Goal: Task Accomplishment & Management: Manage account settings

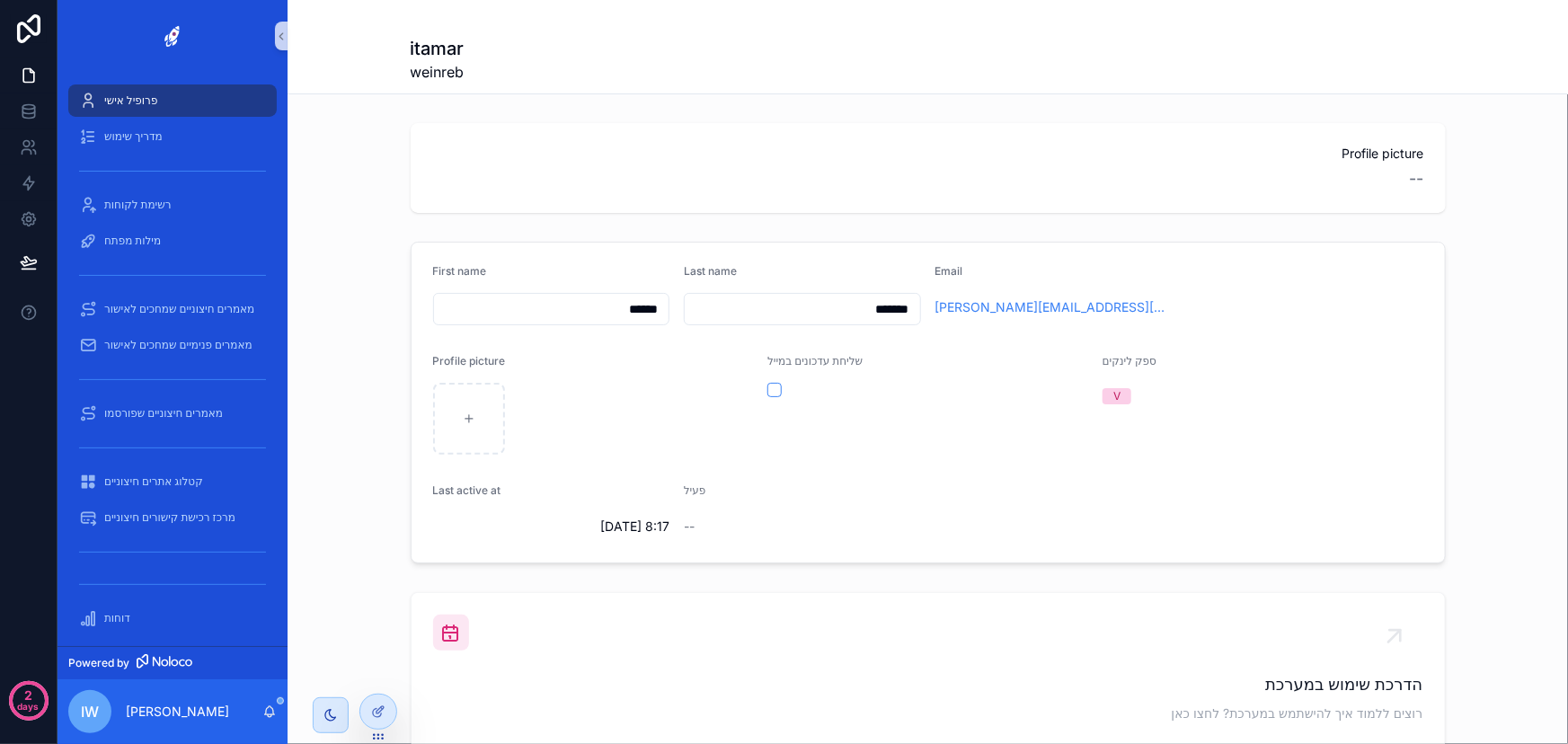
click at [93, 709] on span "iw" at bounding box center [89, 711] width 18 height 22
click at [196, 710] on p "[PERSON_NAME]" at bounding box center [177, 711] width 103 height 18
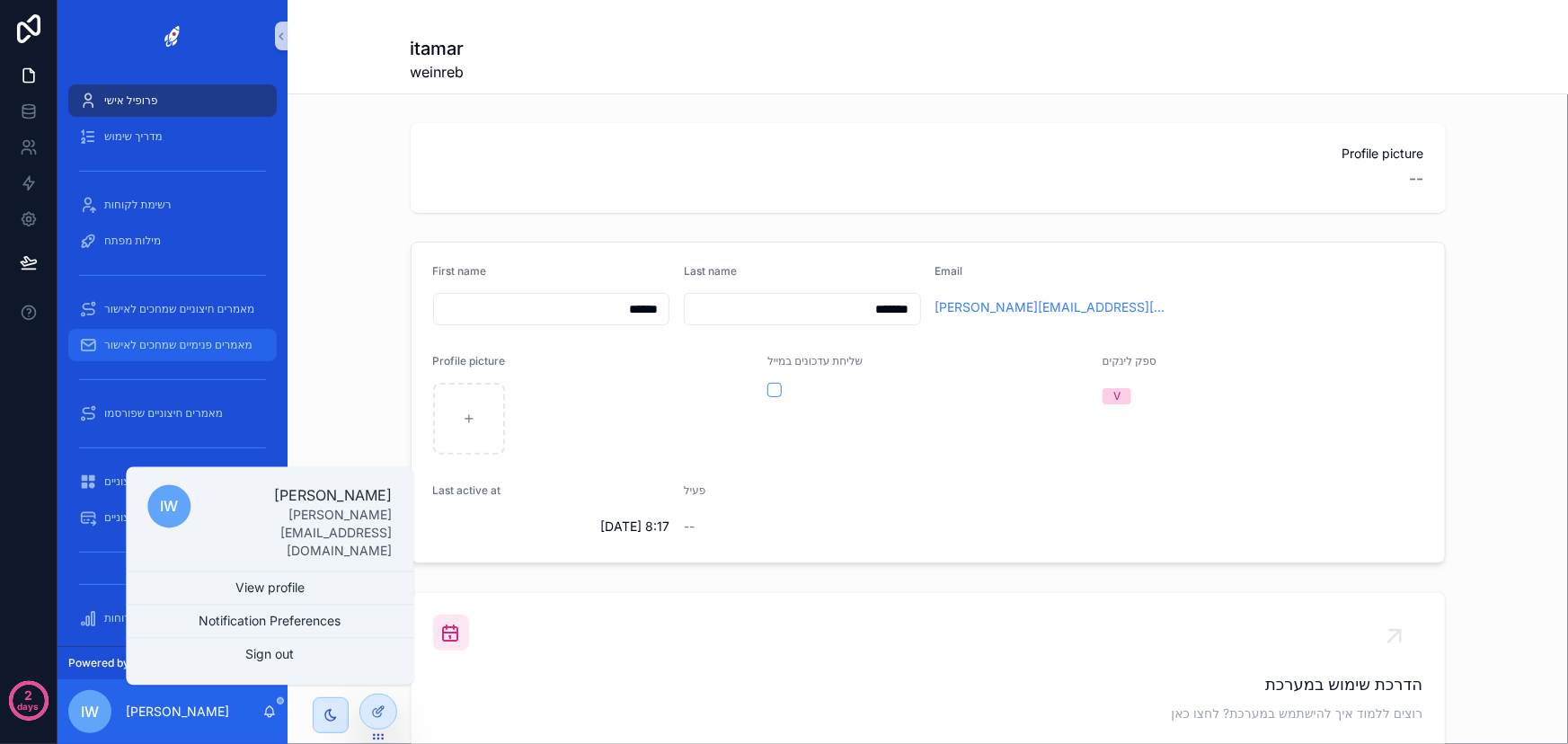
click at [189, 347] on span "מאמרים פנימיים שמחכים לאישור" at bounding box center [178, 345] width 148 height 14
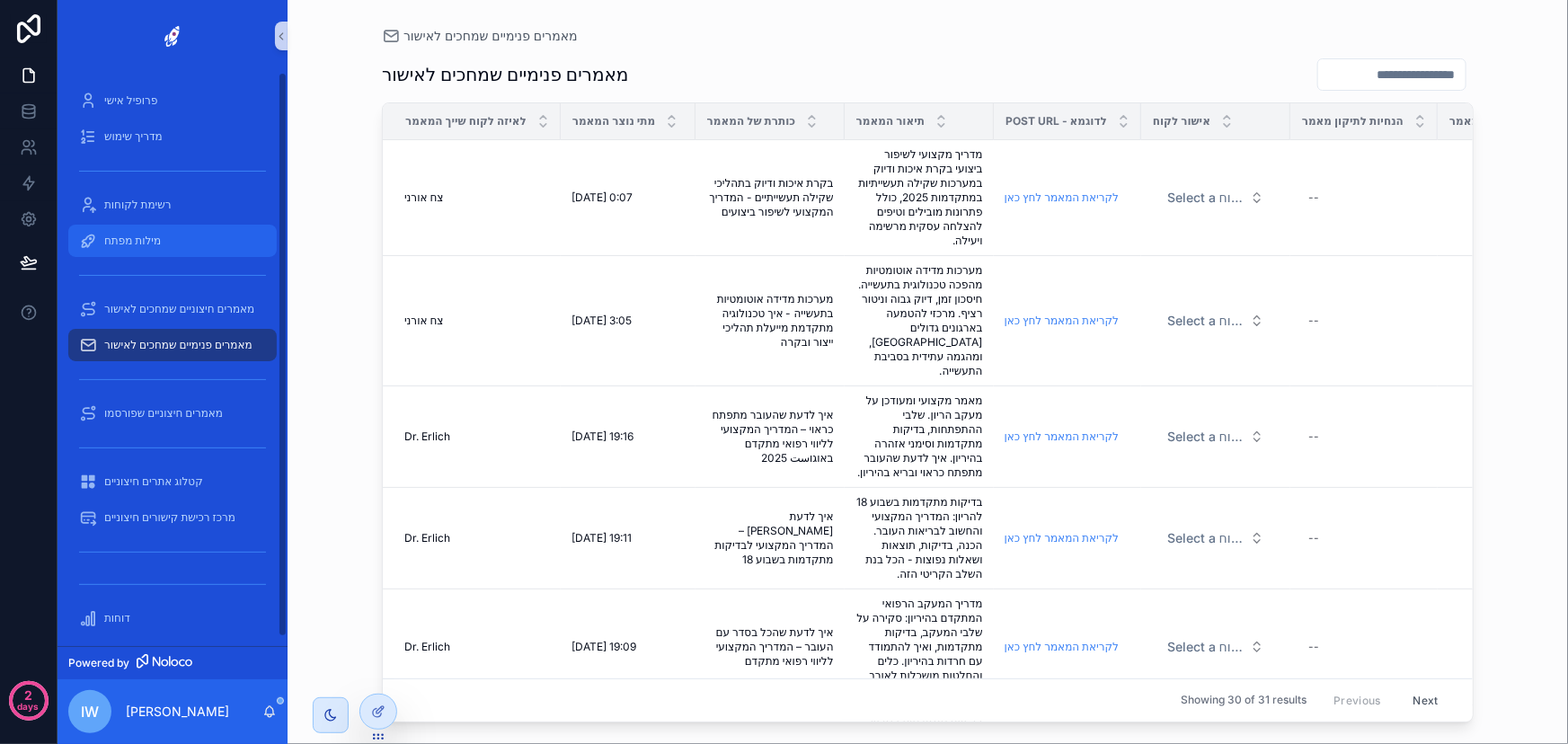
click at [144, 251] on div "מילות מפתח" at bounding box center [172, 241] width 187 height 29
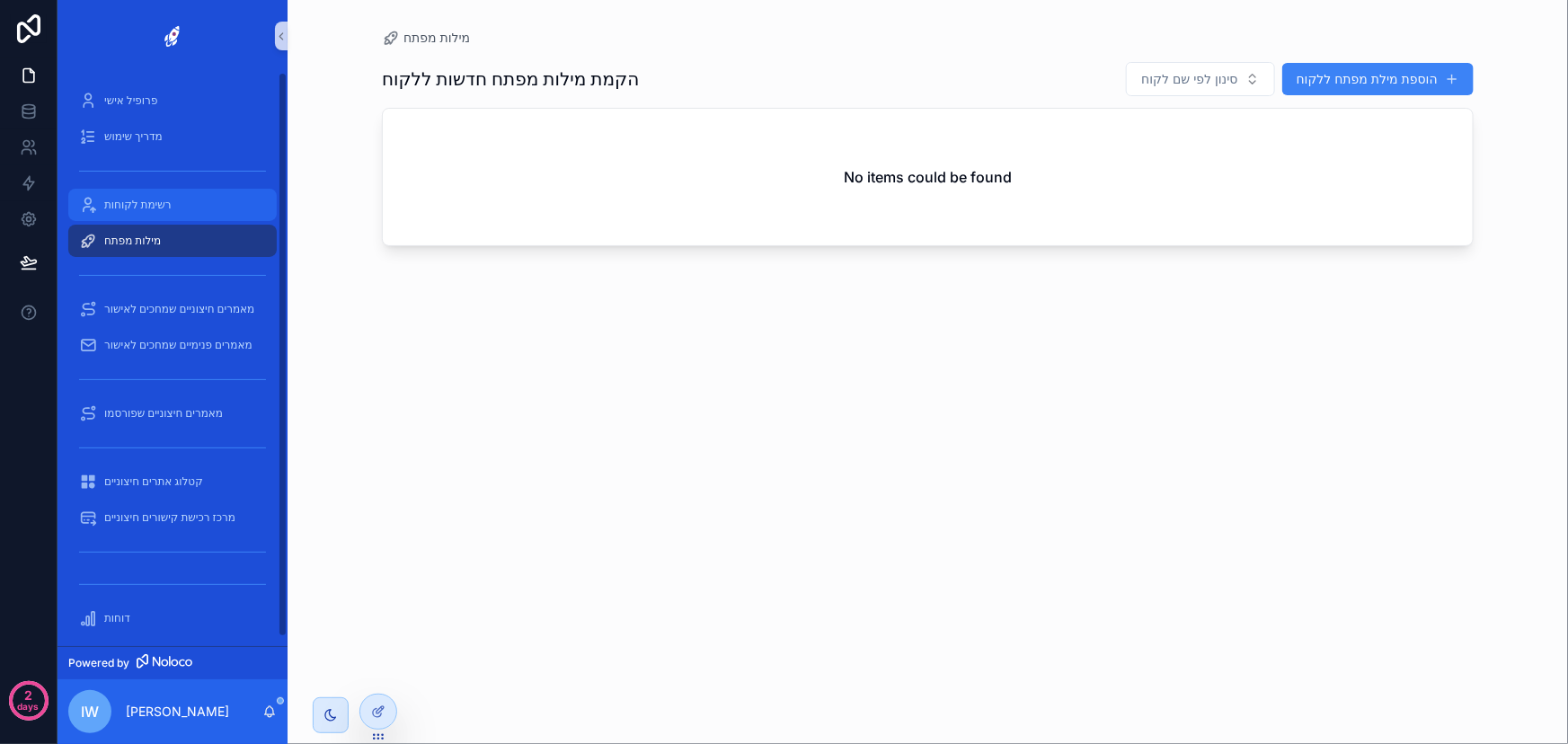
click at [146, 204] on span "רשימת לקוחות" at bounding box center [137, 205] width 68 height 14
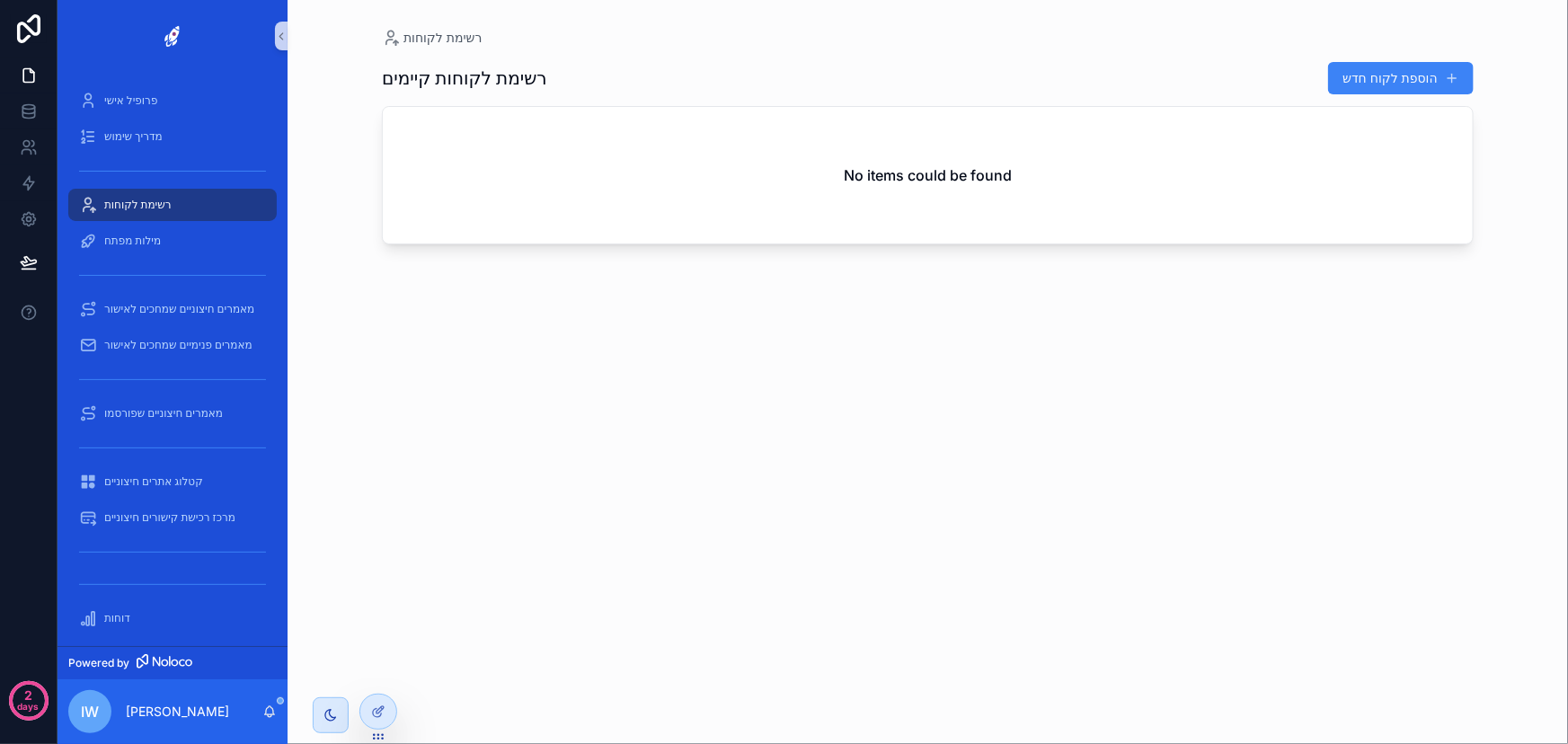
click at [80, 704] on span "iw" at bounding box center [89, 711] width 18 height 22
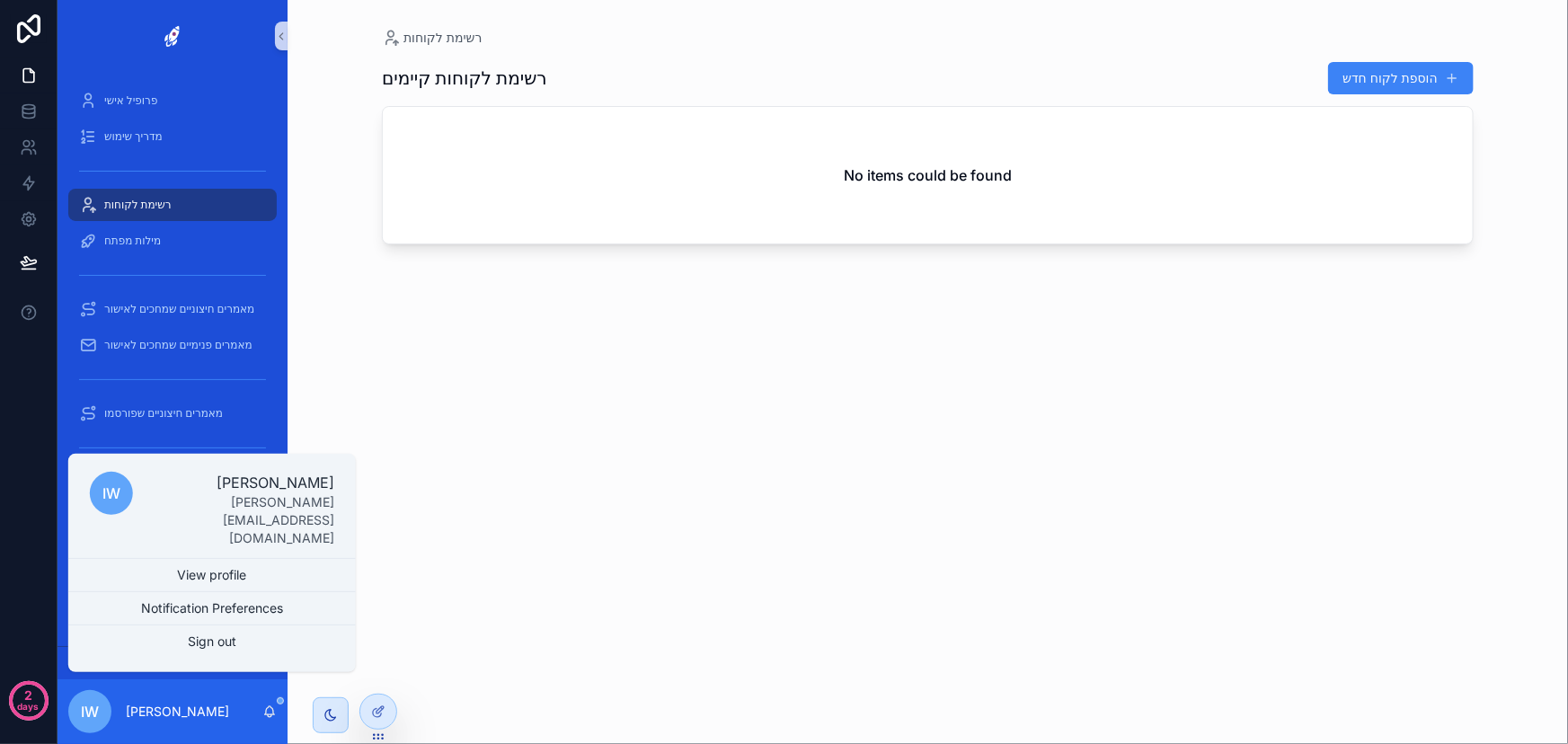
click at [156, 659] on div "iw itamar weinreb leon@topa.co.il View profile Notification Preferences Sign out" at bounding box center [212, 567] width 287 height 212
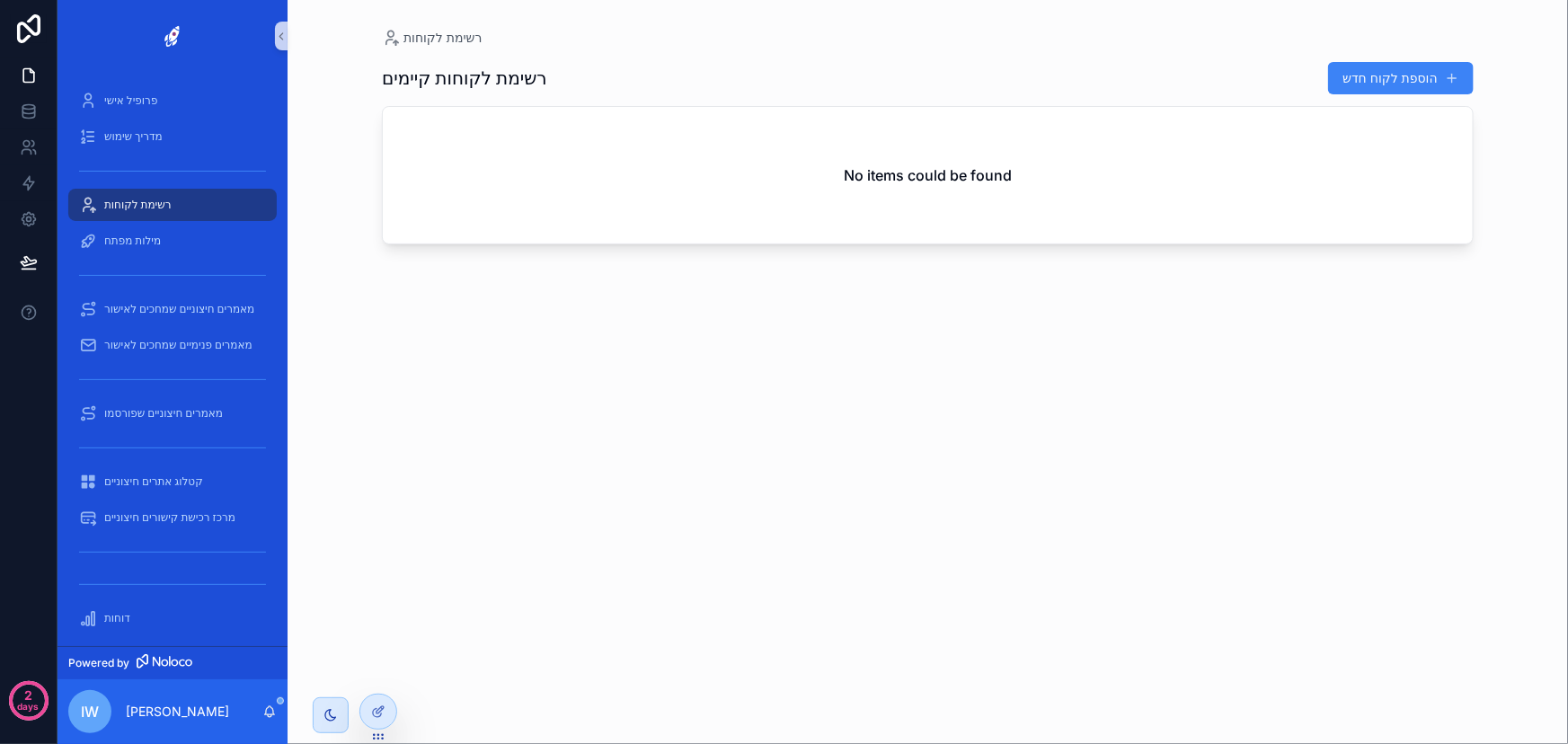
click at [158, 652] on link "Powered by" at bounding box center [173, 663] width 230 height 33
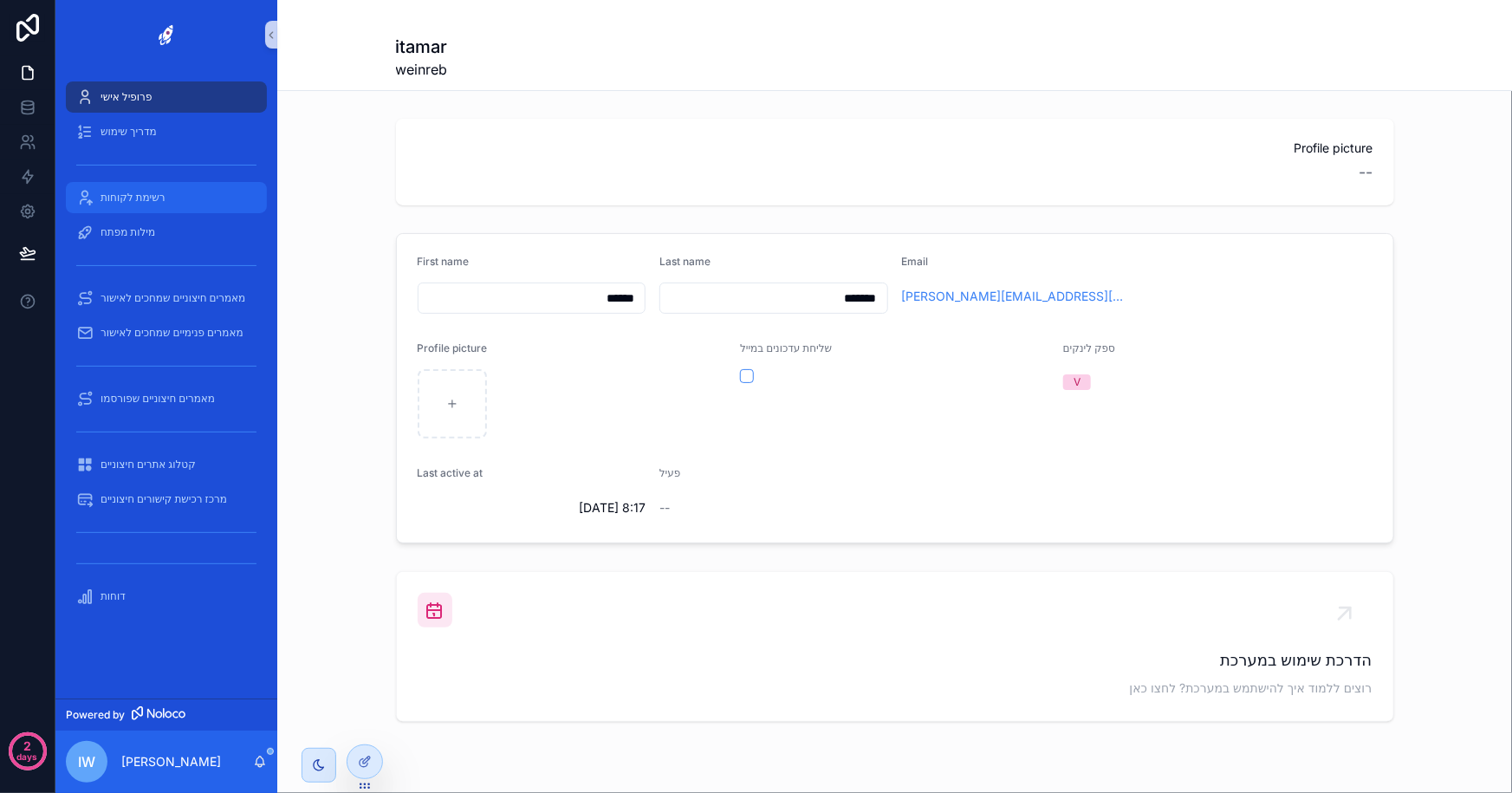
click at [159, 196] on span "רשימת לקוחות" at bounding box center [132, 198] width 65 height 14
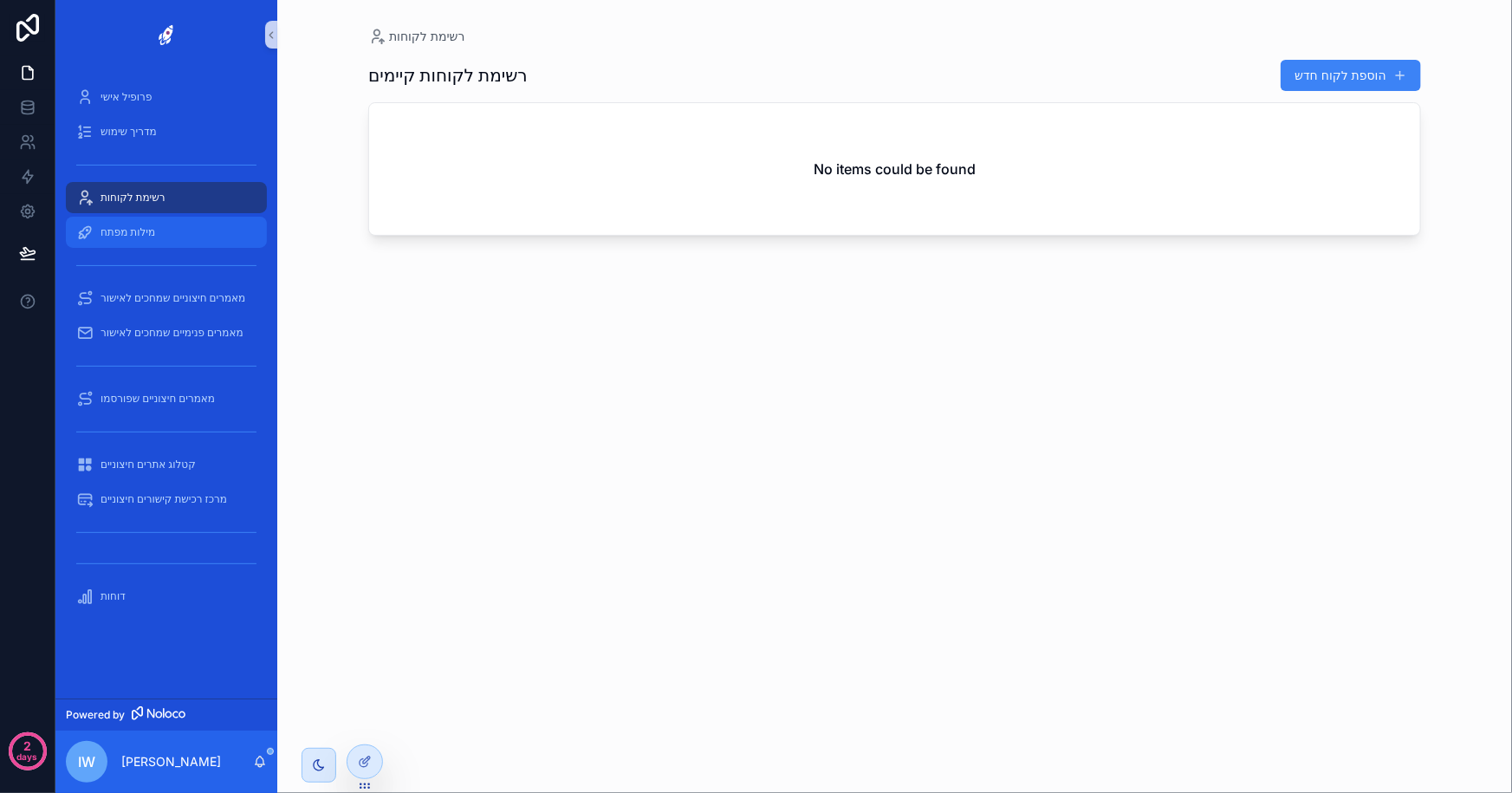
click at [128, 234] on span "מילות מפתח" at bounding box center [127, 232] width 55 height 14
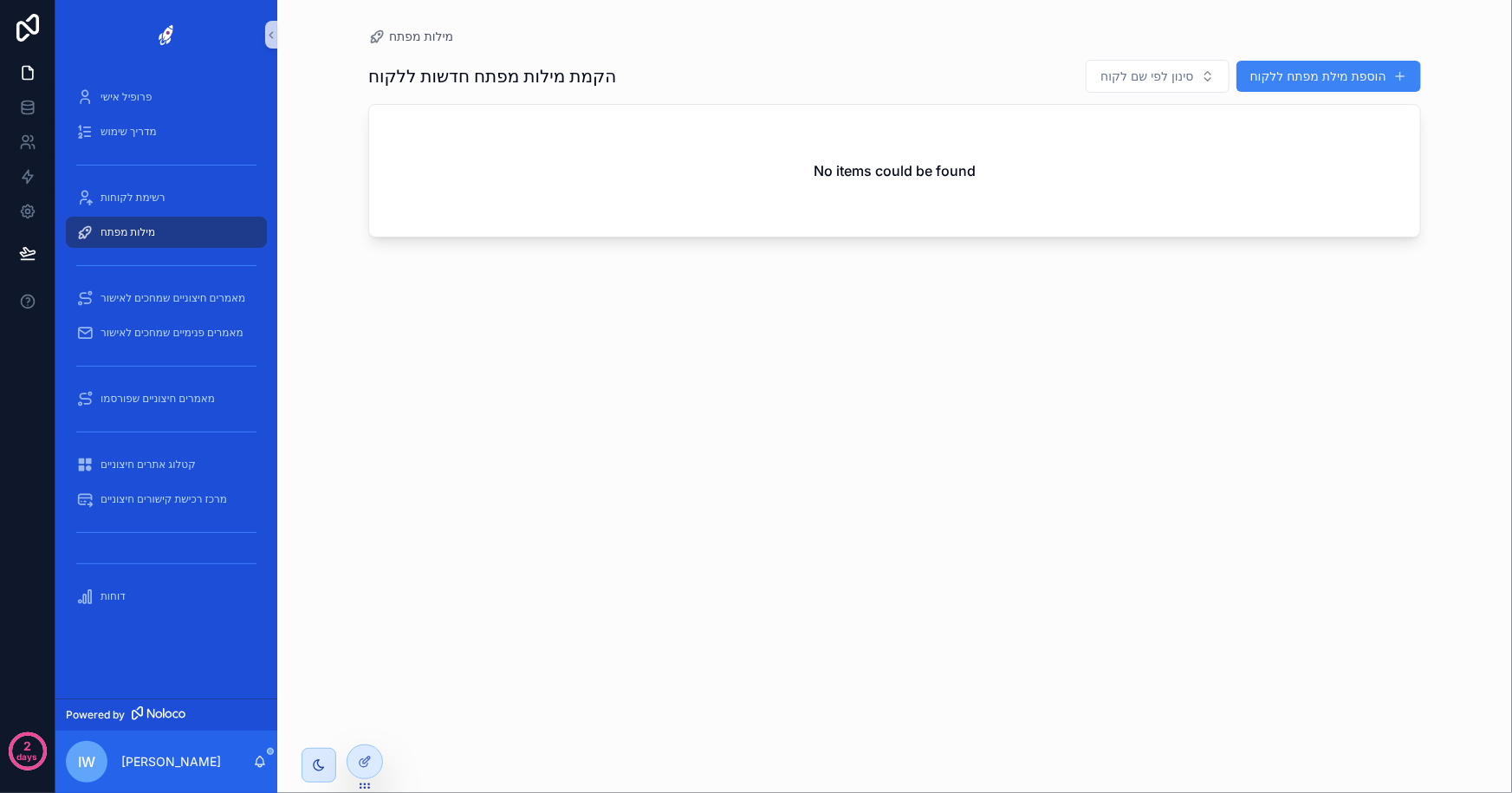
click at [70, 621] on div "iw" at bounding box center [87, 762] width 42 height 42
click at [363, 621] on div "מילות מפתח הקמת מילות מפתח חדשות ללקוח סינון לפי שם לקוח הוספת מילת מפתח ללקוח …" at bounding box center [894, 386] width 1108 height 772
click at [182, 621] on p "itamar weinreb" at bounding box center [171, 762] width 99 height 17
click at [180, 621] on p "itamar weinreb" at bounding box center [171, 762] width 99 height 17
click at [332, 621] on div "scrollable content" at bounding box center [319, 765] width 35 height 35
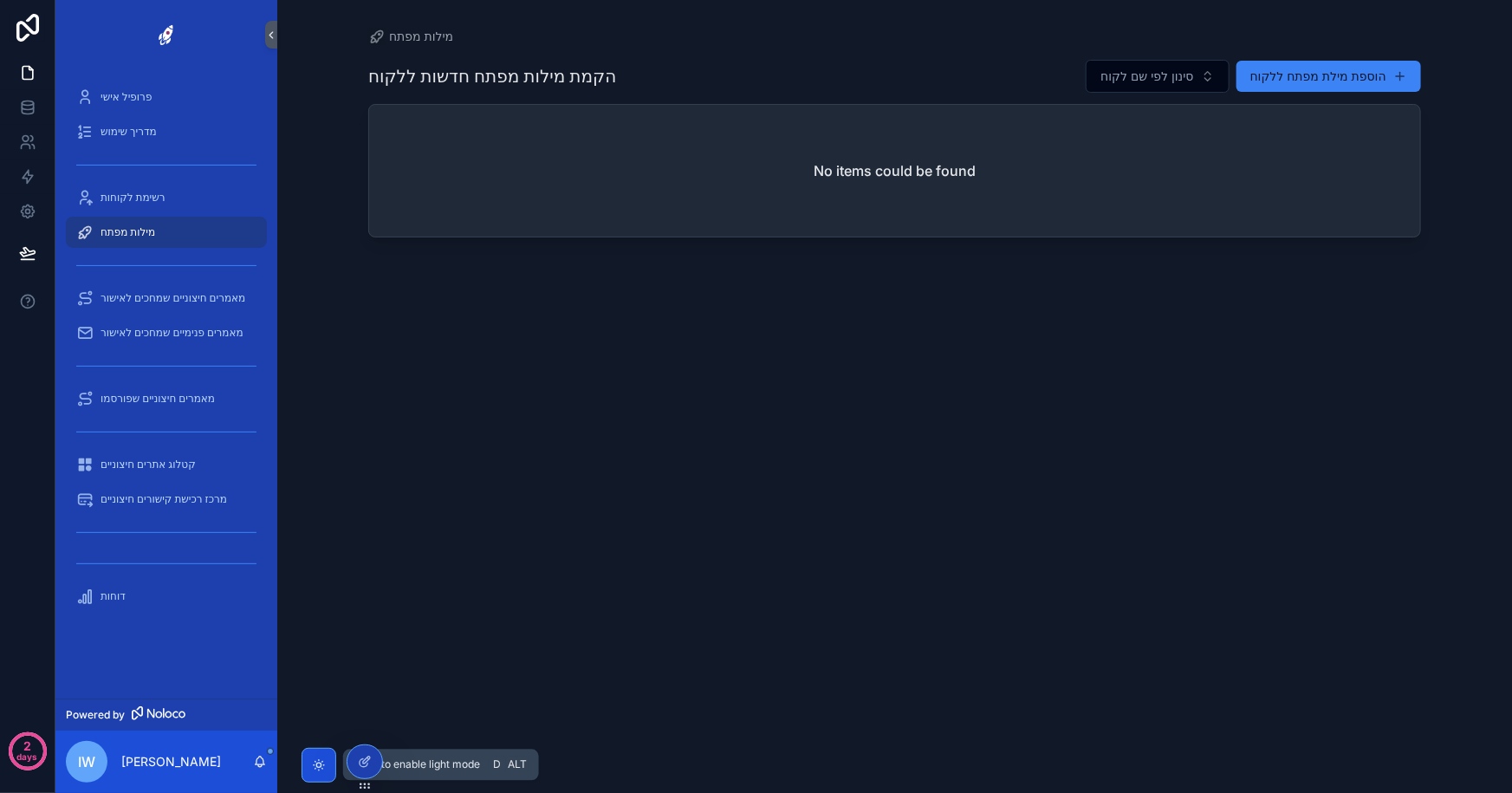
click at [332, 621] on div "scrollable content" at bounding box center [319, 765] width 35 height 35
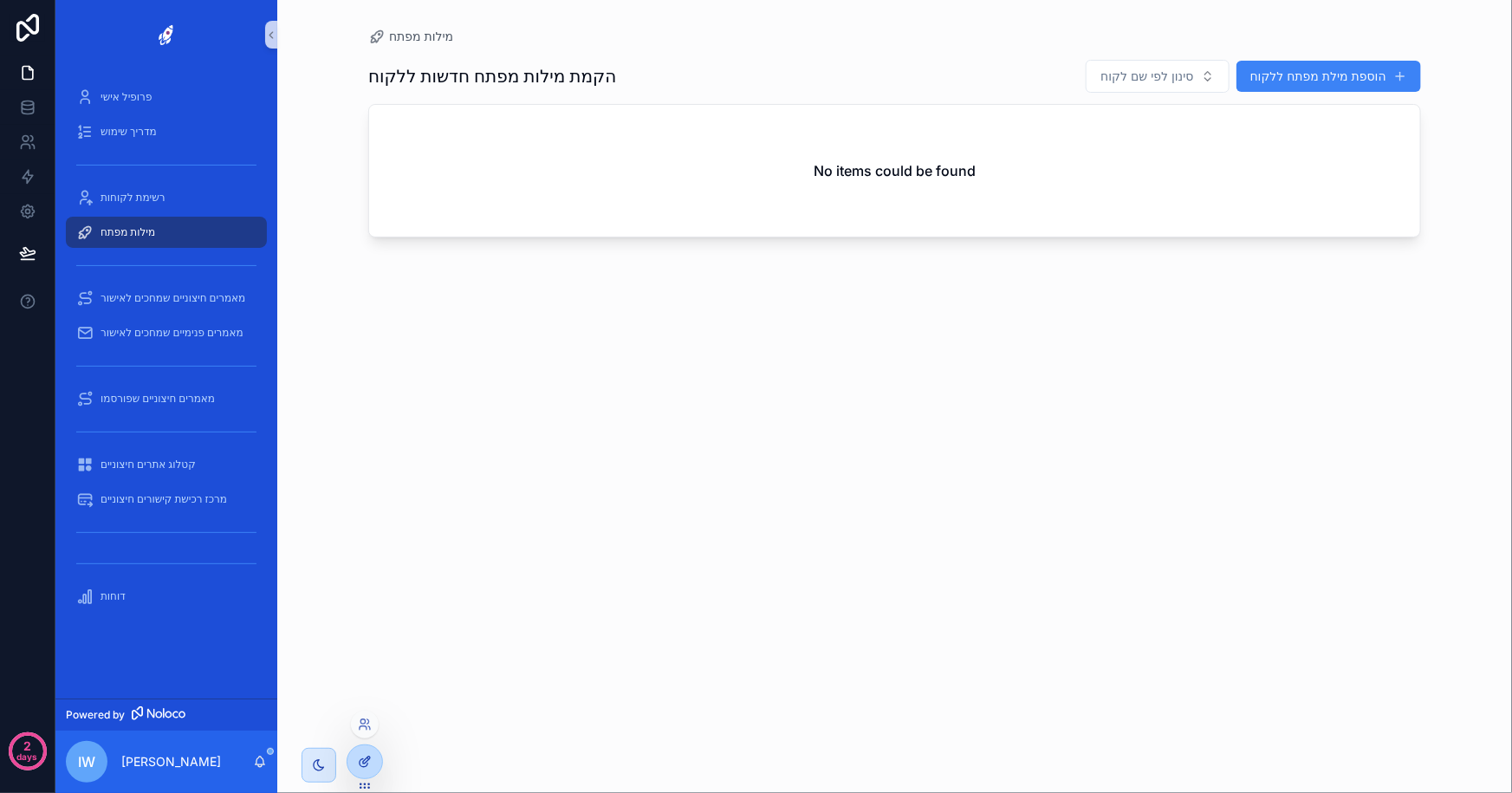
click at [361, 621] on icon at bounding box center [365, 762] width 14 height 14
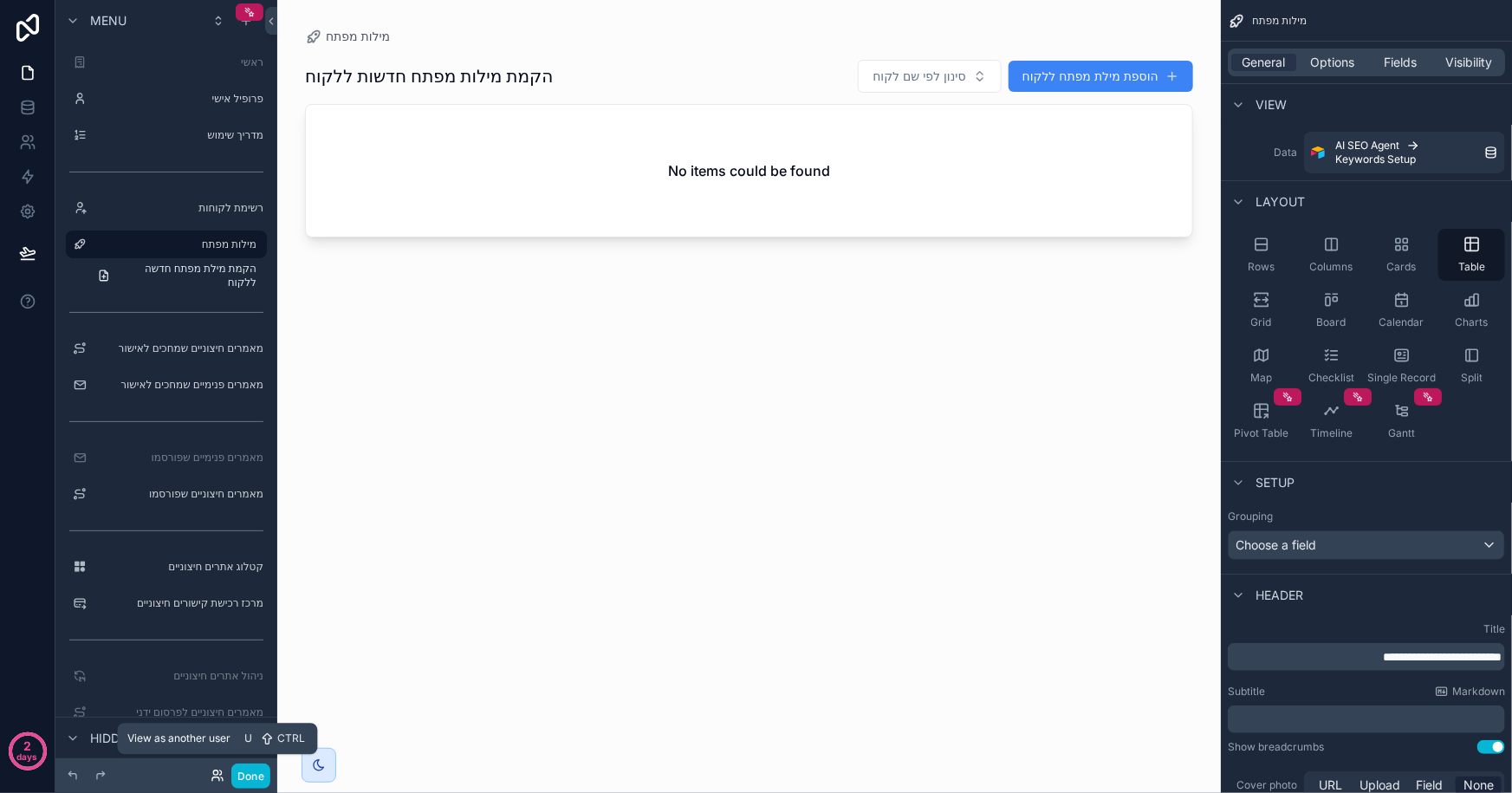
click at [211, 621] on icon at bounding box center [218, 776] width 14 height 14
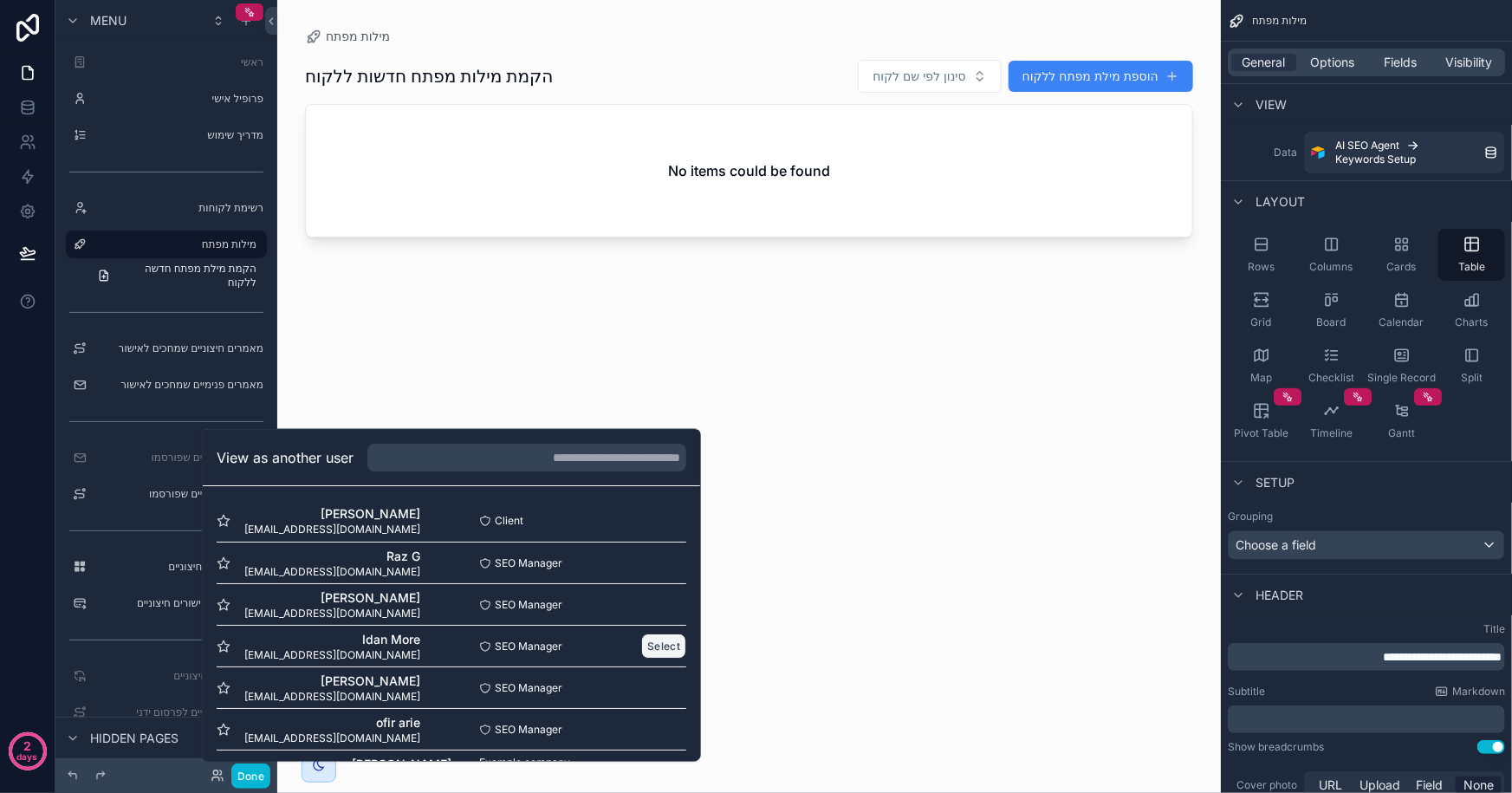
click at [650, 621] on button "Select" at bounding box center [664, 646] width 45 height 25
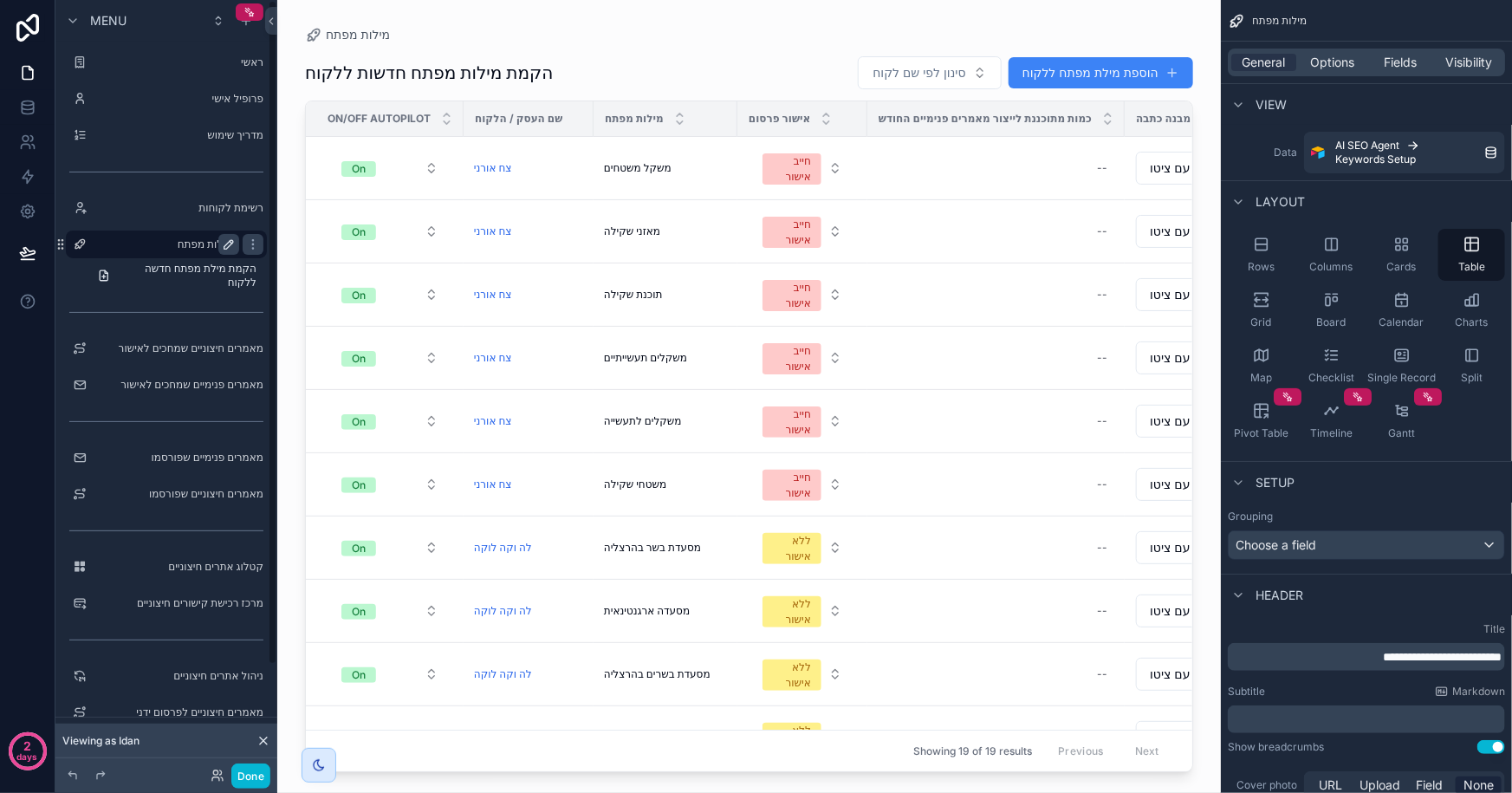
click at [233, 234] on button "scrollable content" at bounding box center [229, 244] width 21 height 21
click at [234, 247] on icon "scrollable content" at bounding box center [228, 244] width 14 height 14
click at [164, 243] on label "מילות מפתח" at bounding box center [162, 244] width 139 height 14
click at [1068, 55] on div "scrollable content" at bounding box center [749, 386] width 944 height 772
click at [953, 61] on button "סינון לפי שם לקוח" at bounding box center [929, 73] width 143 height 33
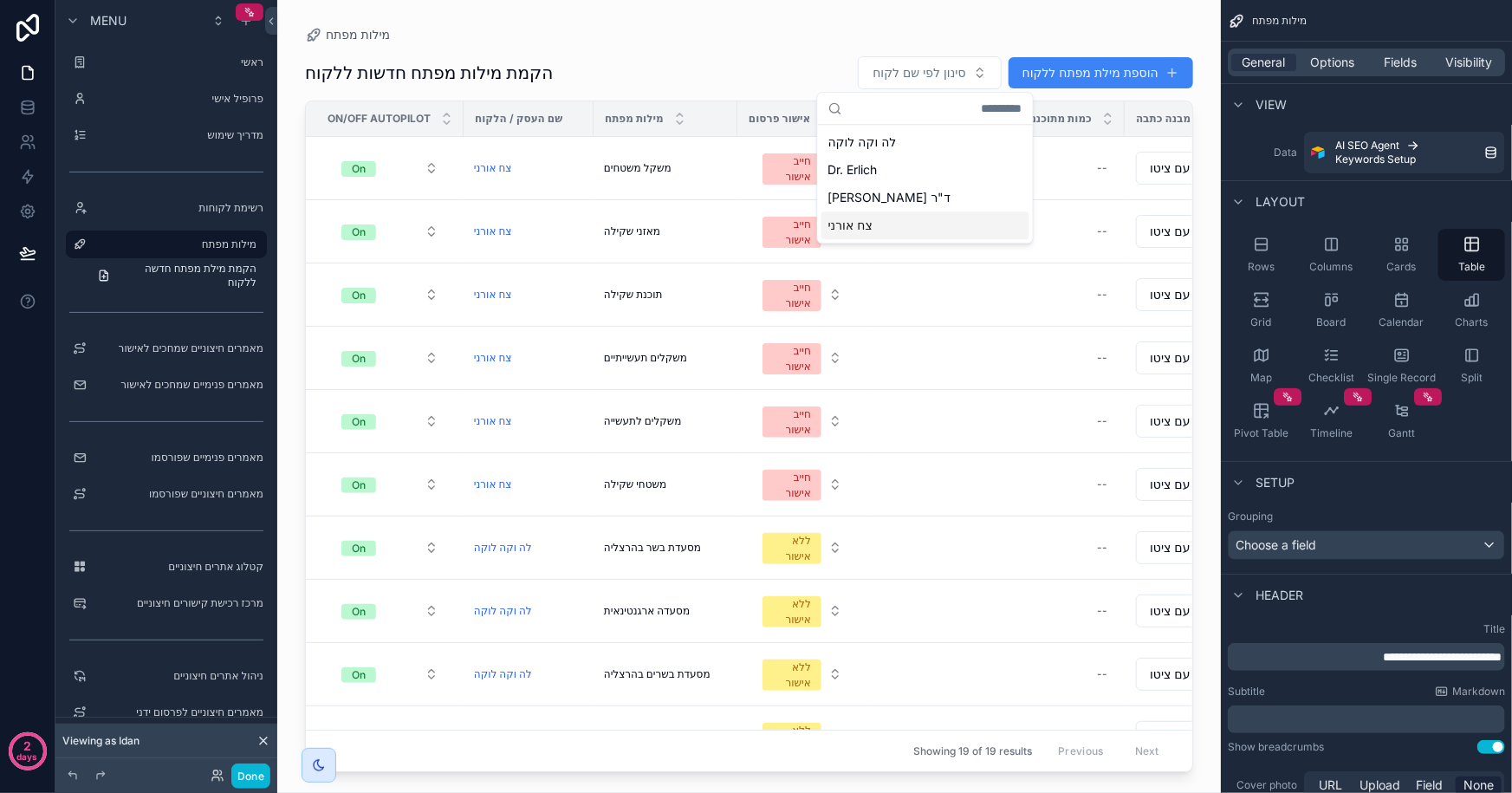
click at [858, 222] on span "צח אורני" at bounding box center [850, 226] width 44 height 17
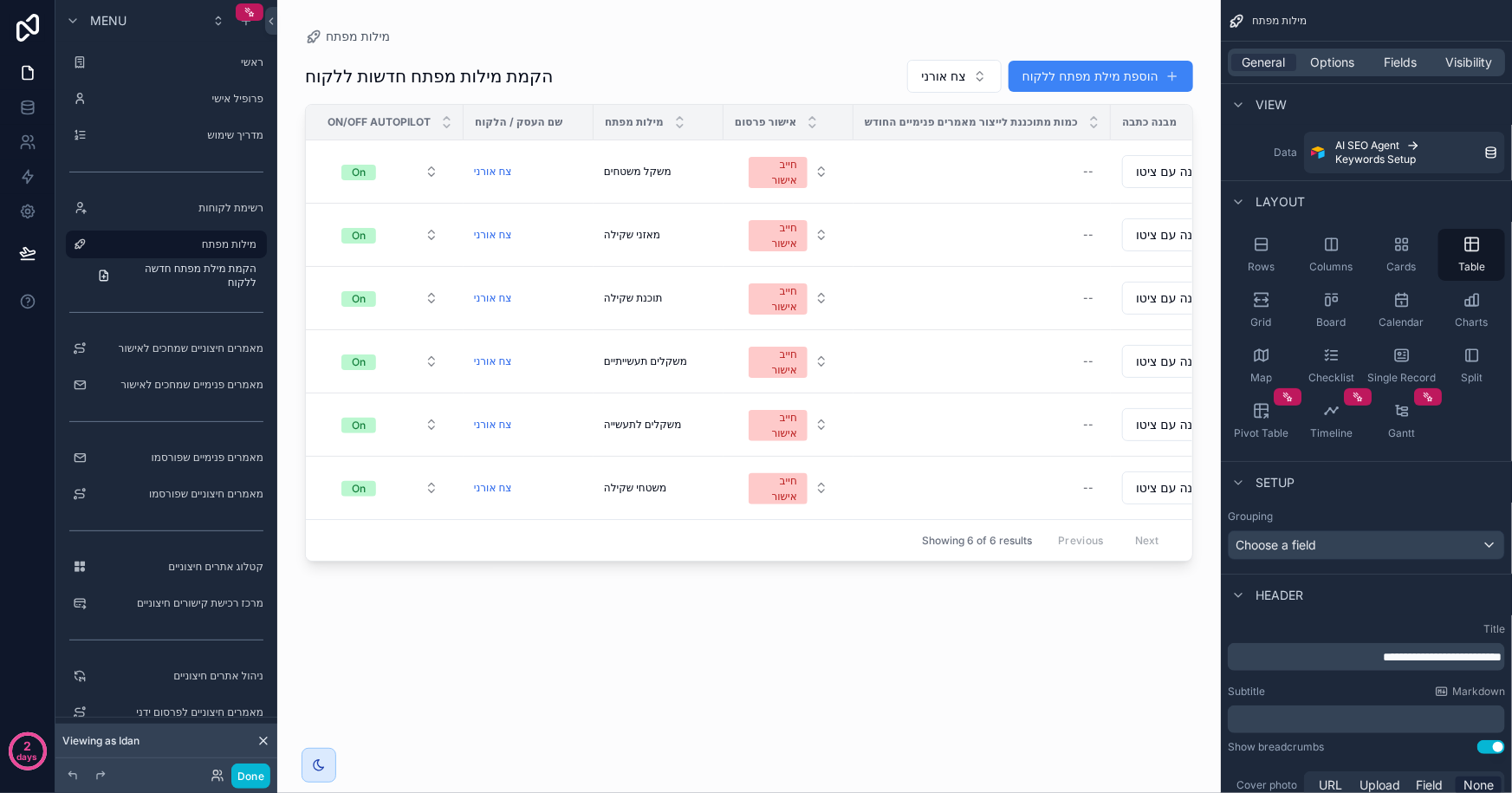
drag, startPoint x: 537, startPoint y: 570, endPoint x: 618, endPoint y: 566, distance: 81.1
click at [627, 561] on div "On/Off Autopilot שם העסק / הלקוח מילות מפתח אישור פרסום כמות מתוכננת לייצור מאמ…" at bounding box center [749, 332] width 888 height 458
click at [668, 173] on span "משקל משטחים" at bounding box center [638, 172] width 68 height 14
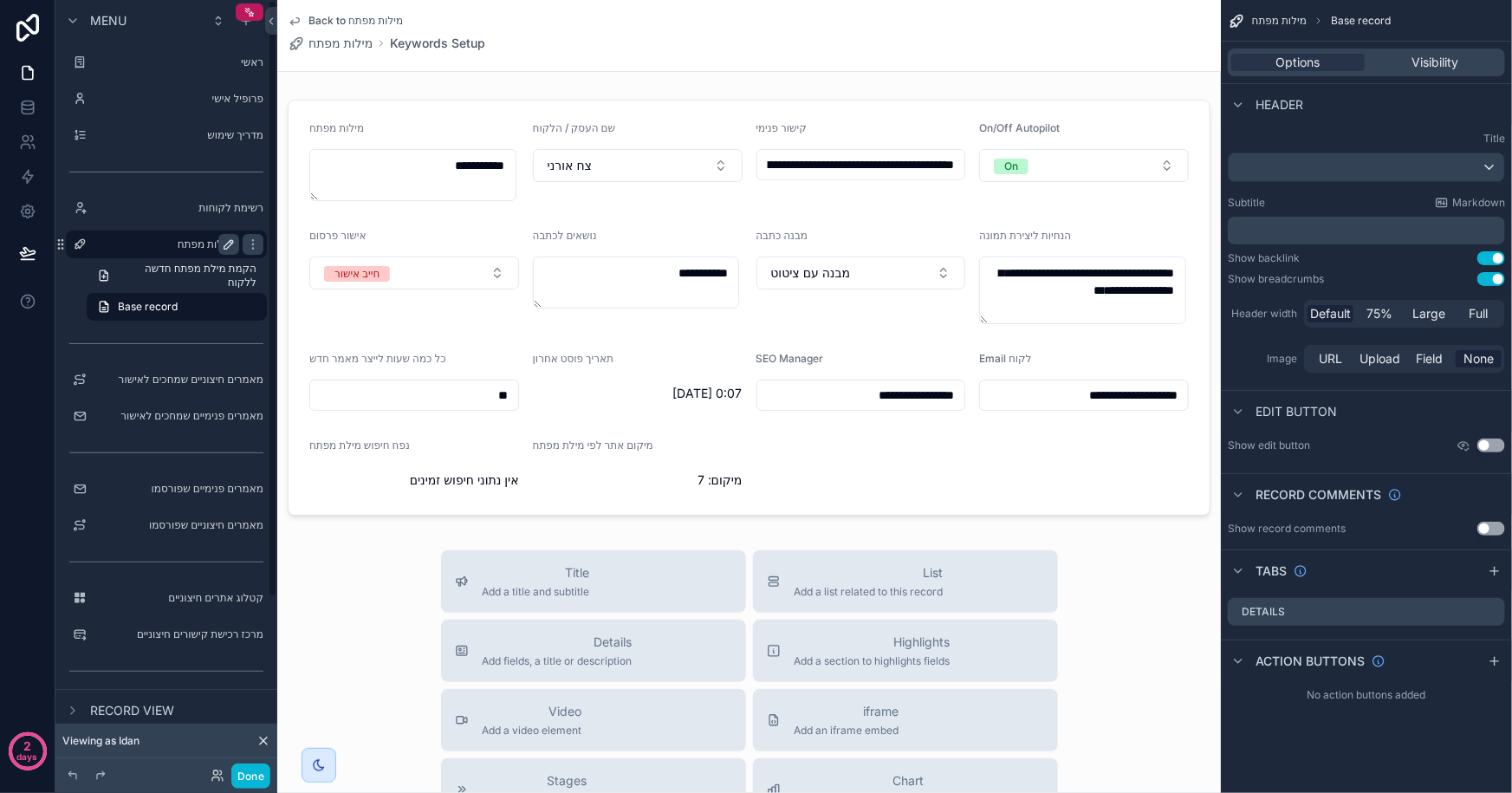
click at [207, 243] on label "מילות מפתח" at bounding box center [162, 244] width 139 height 14
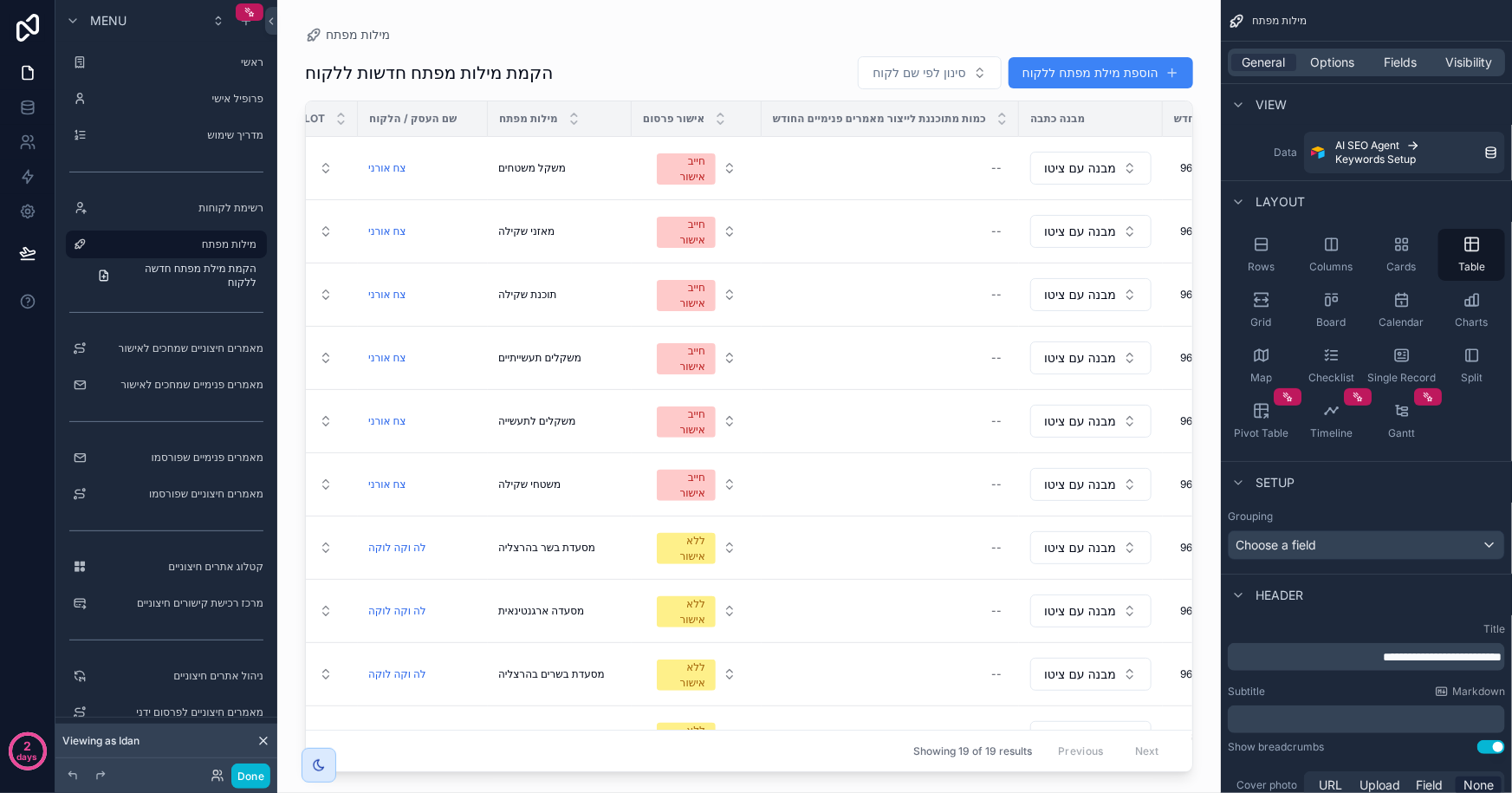
scroll to position [0, 107]
click at [920, 139] on td "--" at bounding box center [888, 168] width 257 height 64
click at [931, 167] on div "--" at bounding box center [888, 168] width 236 height 28
click at [901, 181] on div "--" at bounding box center [888, 168] width 236 height 28
click at [1170, 192] on icon "scrollable content" at bounding box center [1175, 191] width 14 height 14
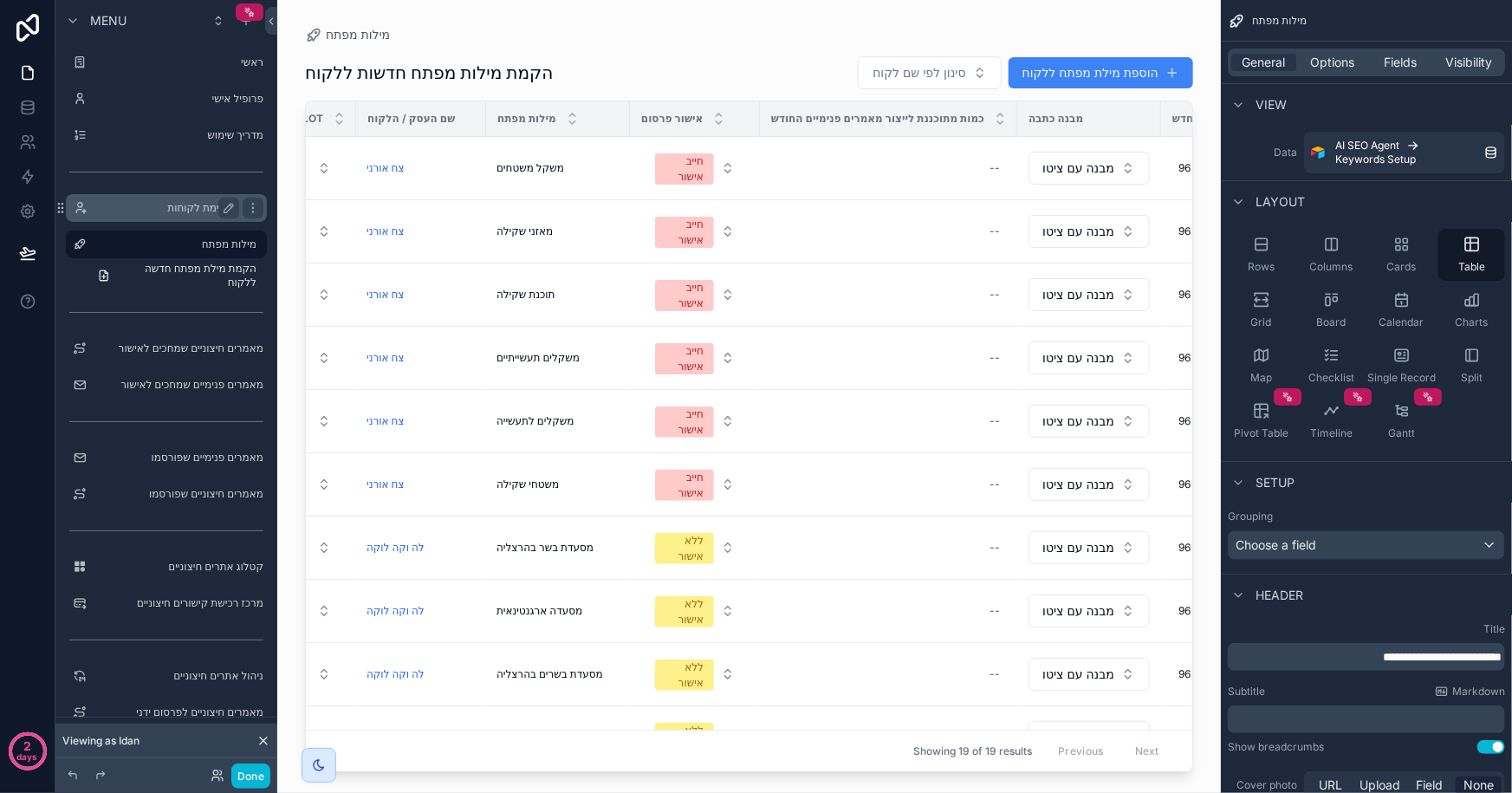
click at [164, 206] on label "רשימת לקוחות" at bounding box center [162, 208] width 139 height 14
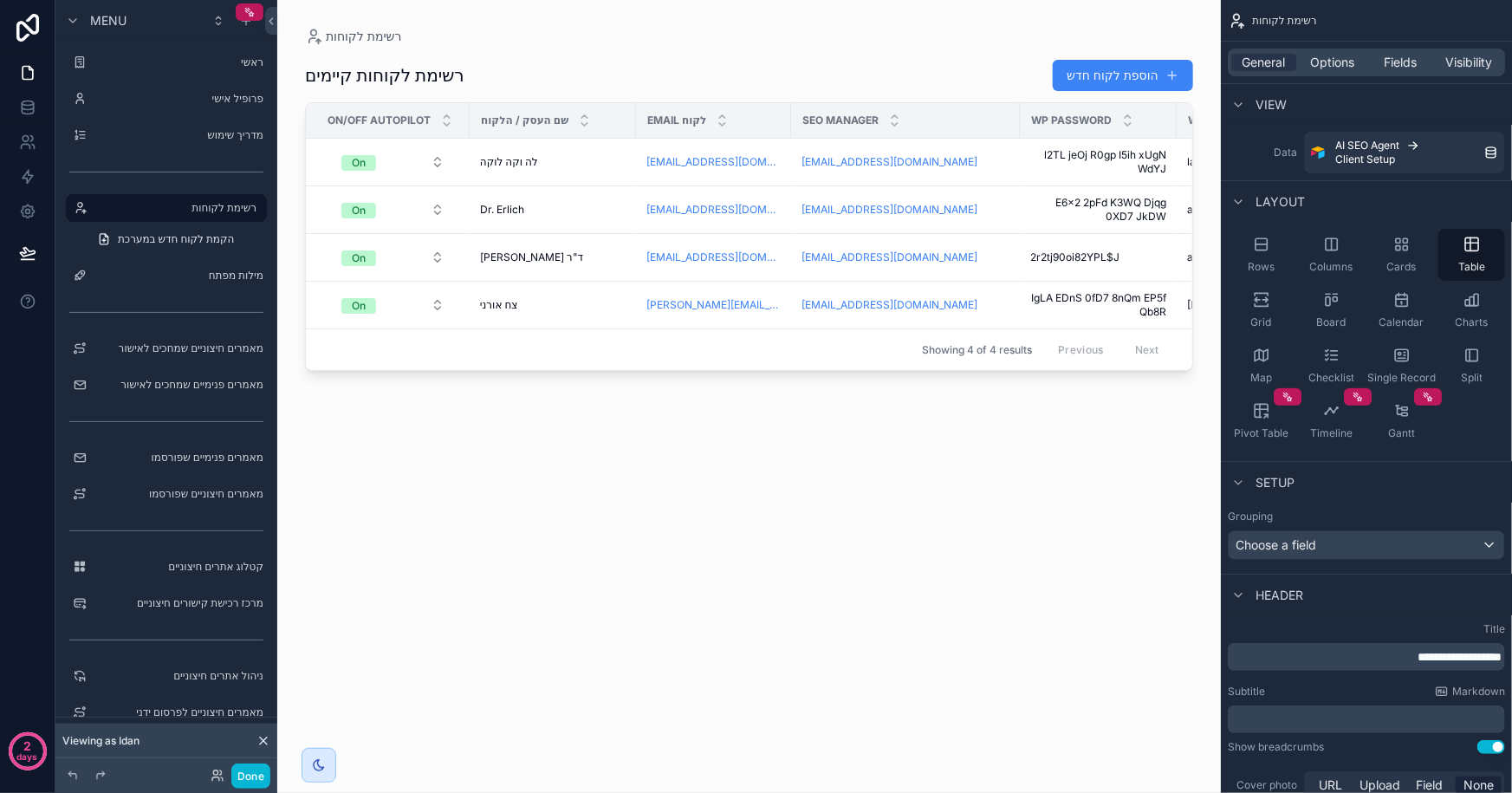
drag, startPoint x: 567, startPoint y: 382, endPoint x: 644, endPoint y: 382, distance: 77.0
click at [644, 382] on div "scrollable content" at bounding box center [749, 386] width 944 height 772
click at [218, 284] on div "מילות מפתח" at bounding box center [166, 275] width 146 height 21
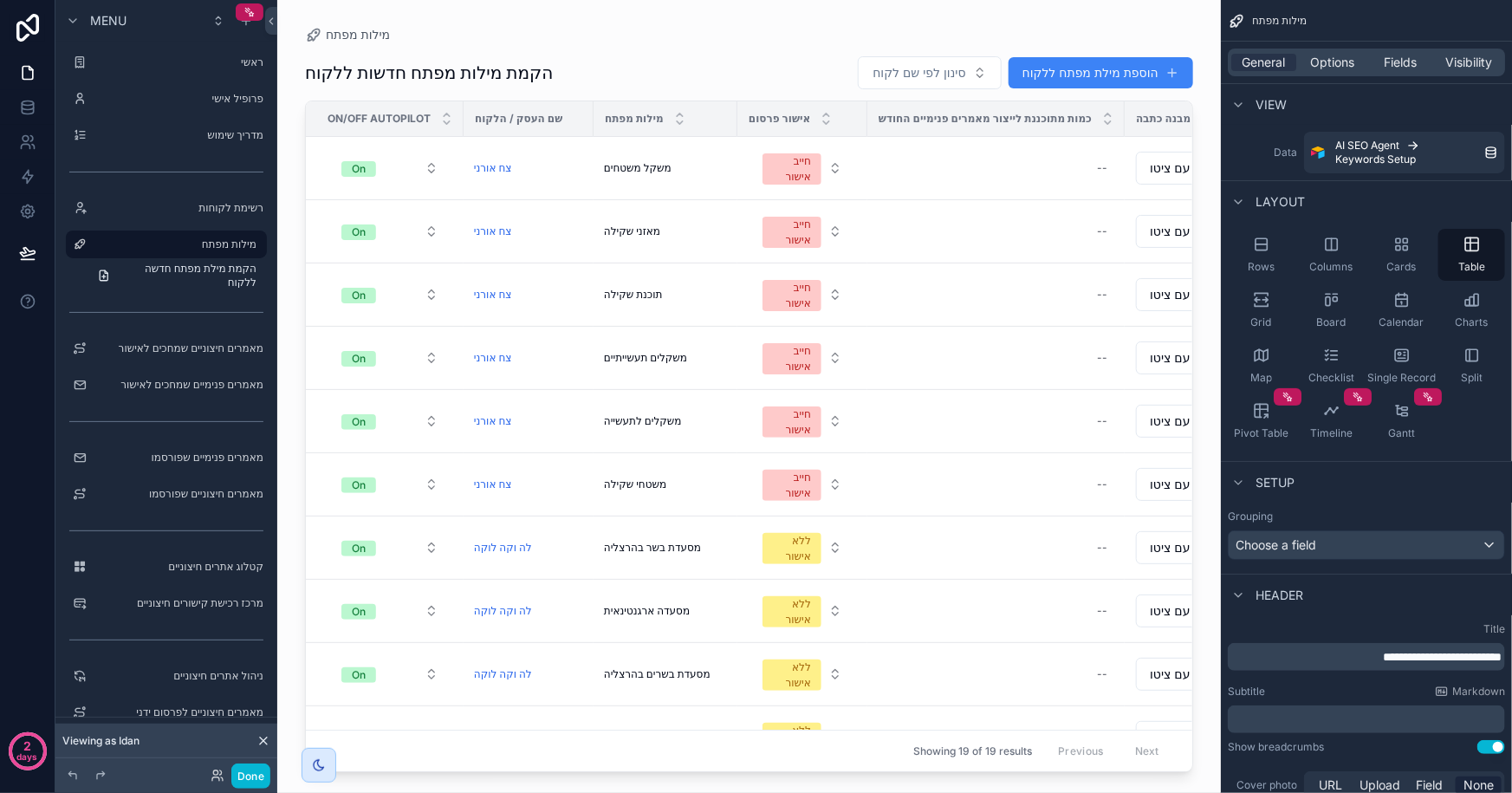
drag, startPoint x: 605, startPoint y: 765, endPoint x: 1076, endPoint y: 769, distance: 471.0
click at [1076, 769] on div "scrollable content" at bounding box center [749, 386] width 944 height 772
